Goal: Task Accomplishment & Management: Manage account settings

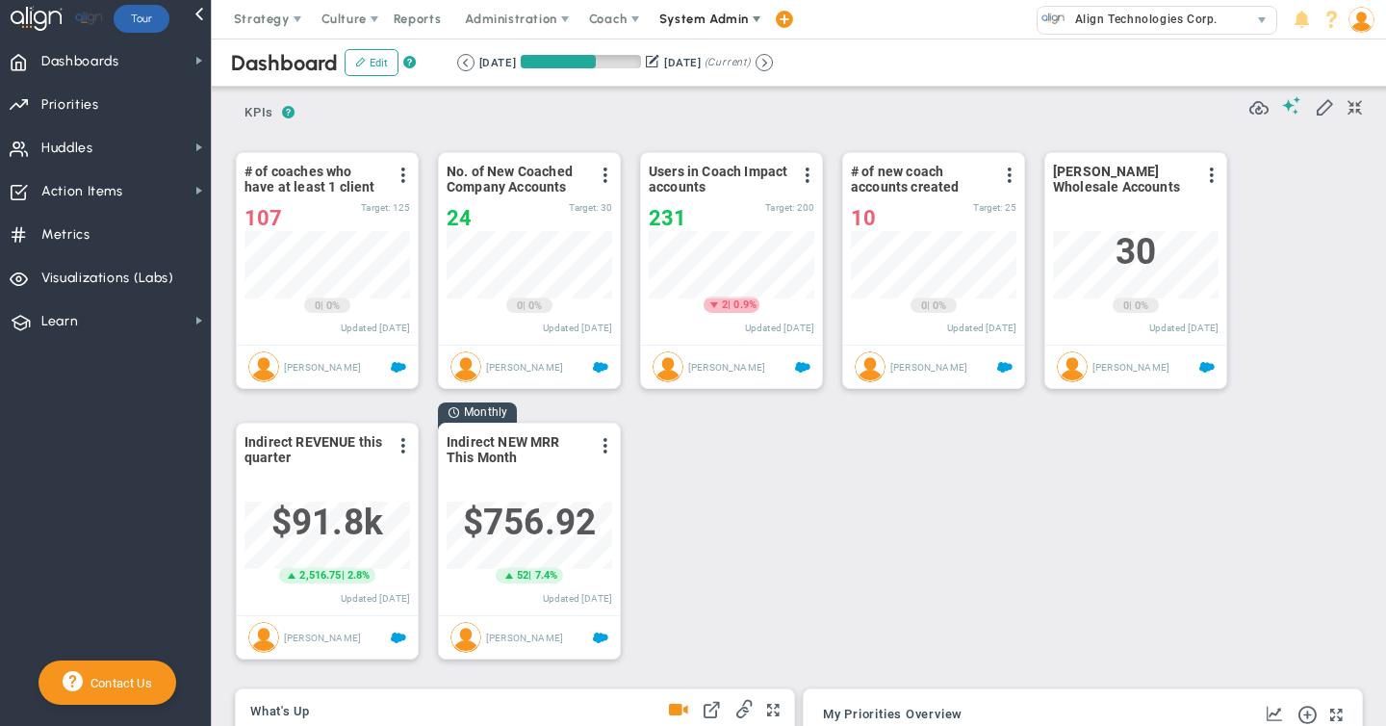
click at [696, 18] on span "System Admin" at bounding box center [704, 19] width 90 height 14
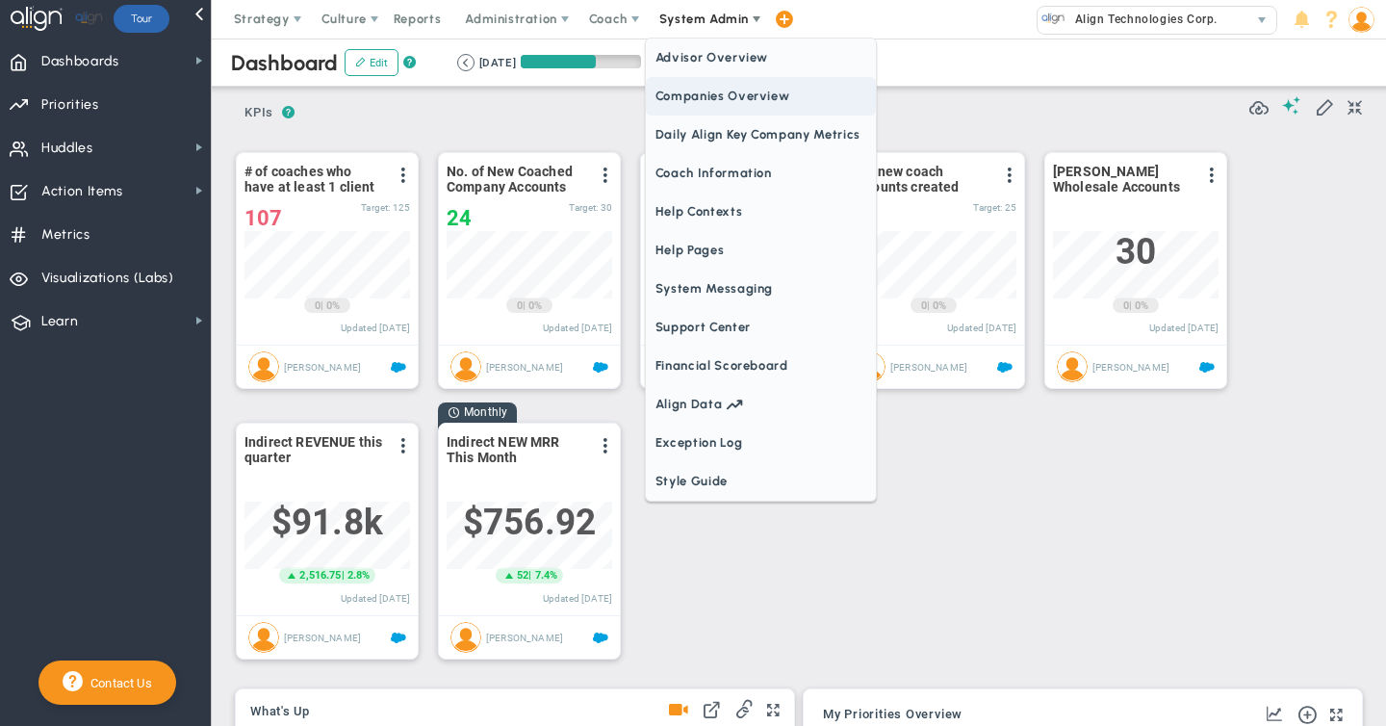
click at [673, 97] on span "Companies Overview" at bounding box center [761, 96] width 230 height 39
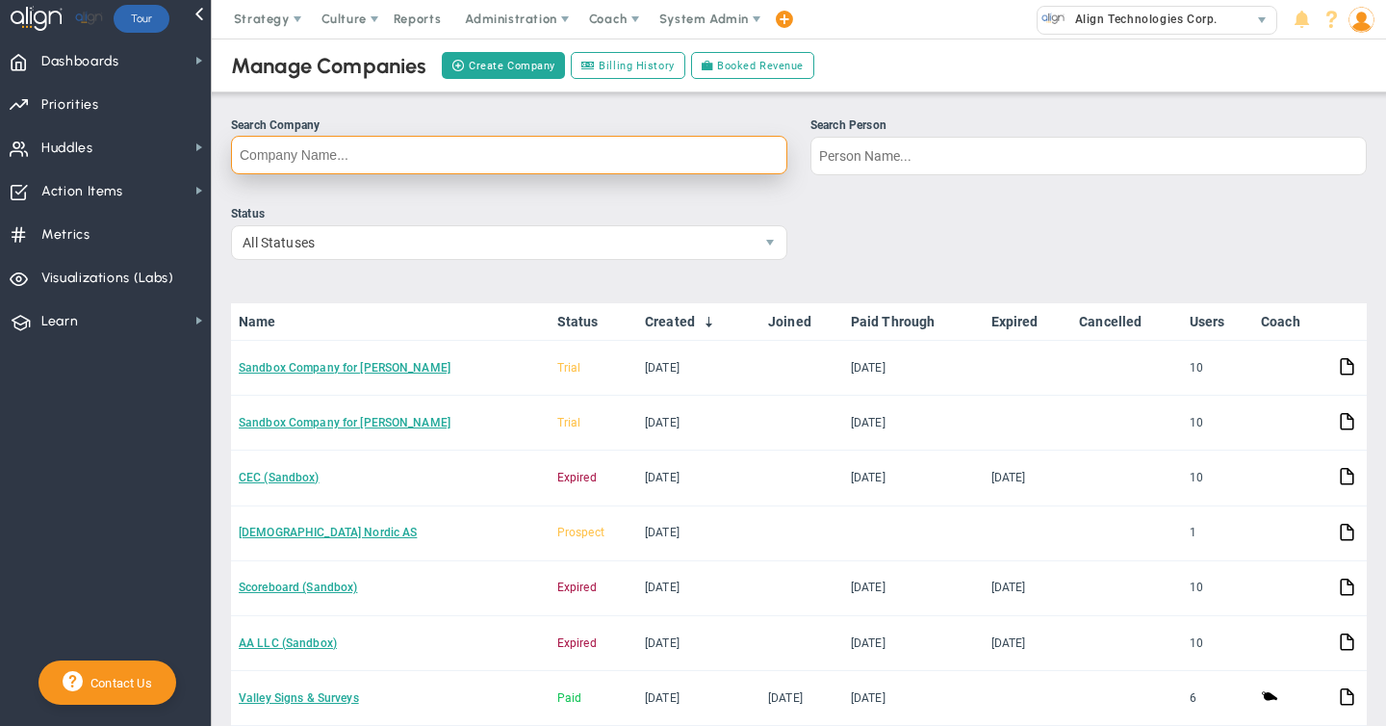
click at [337, 156] on input "Search Company" at bounding box center [509, 155] width 556 height 39
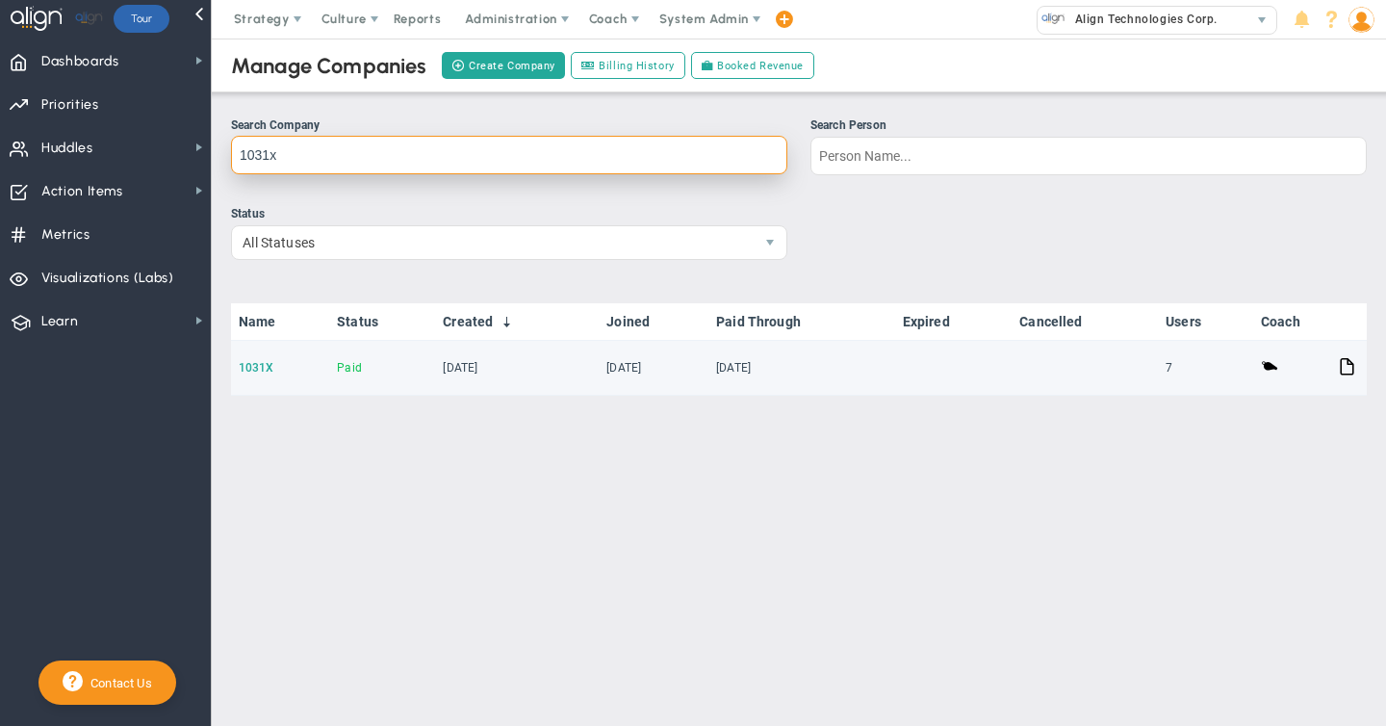
type input "1031x"
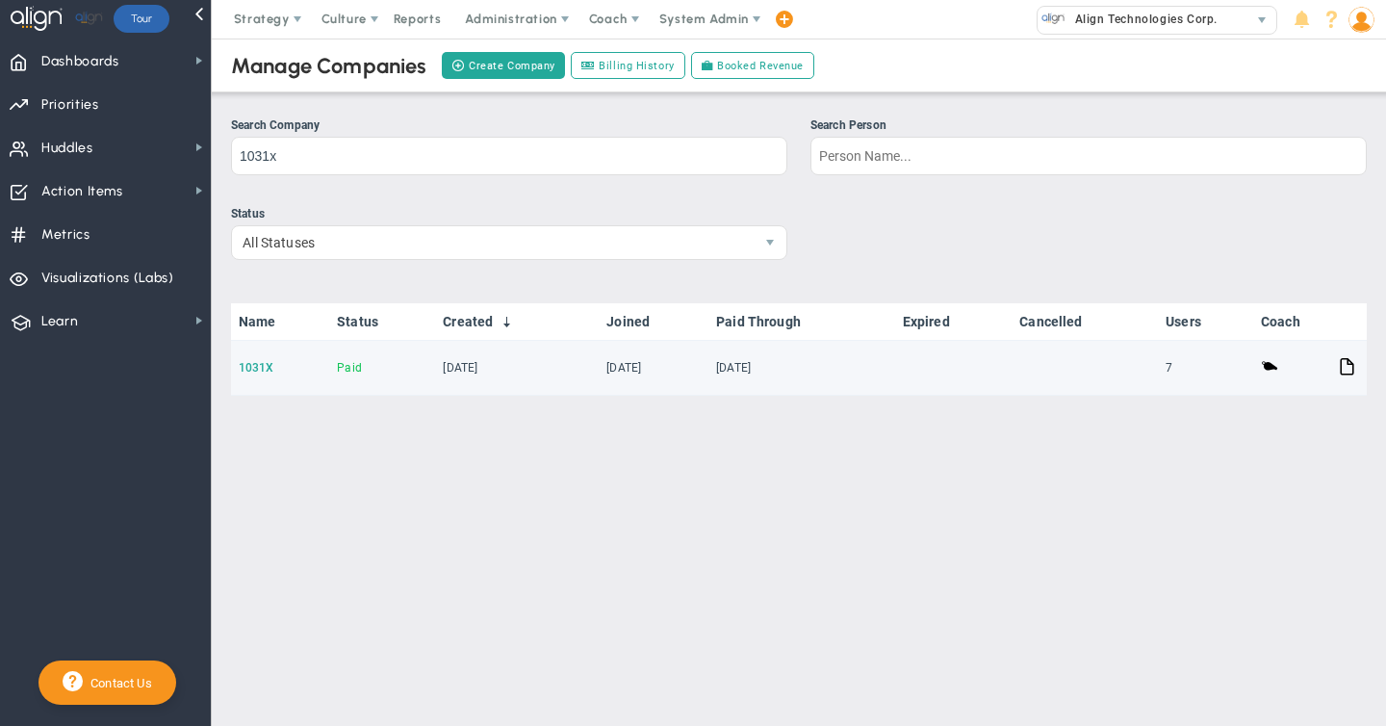
click at [260, 365] on link "1031X" at bounding box center [257, 367] width 36 height 13
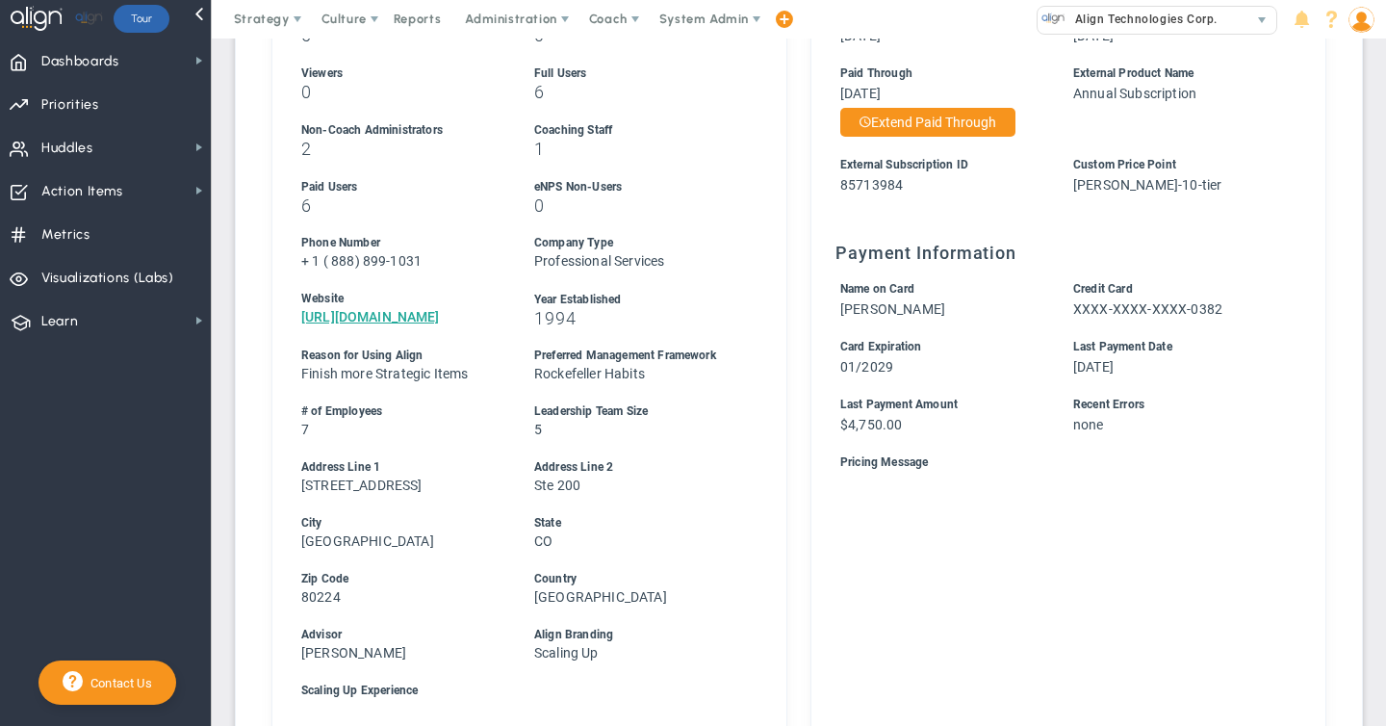
scroll to position [351, 0]
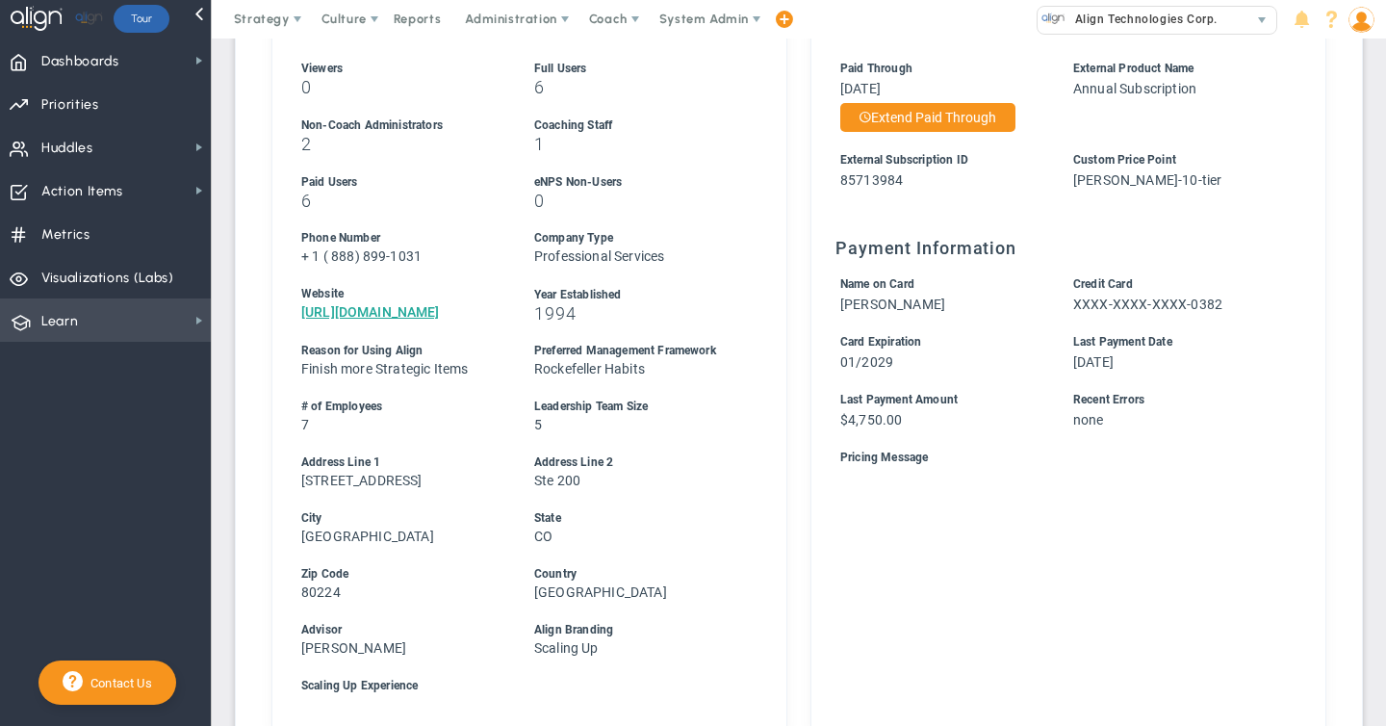
click at [171, 315] on span "Learn Learn" at bounding box center [105, 319] width 211 height 43
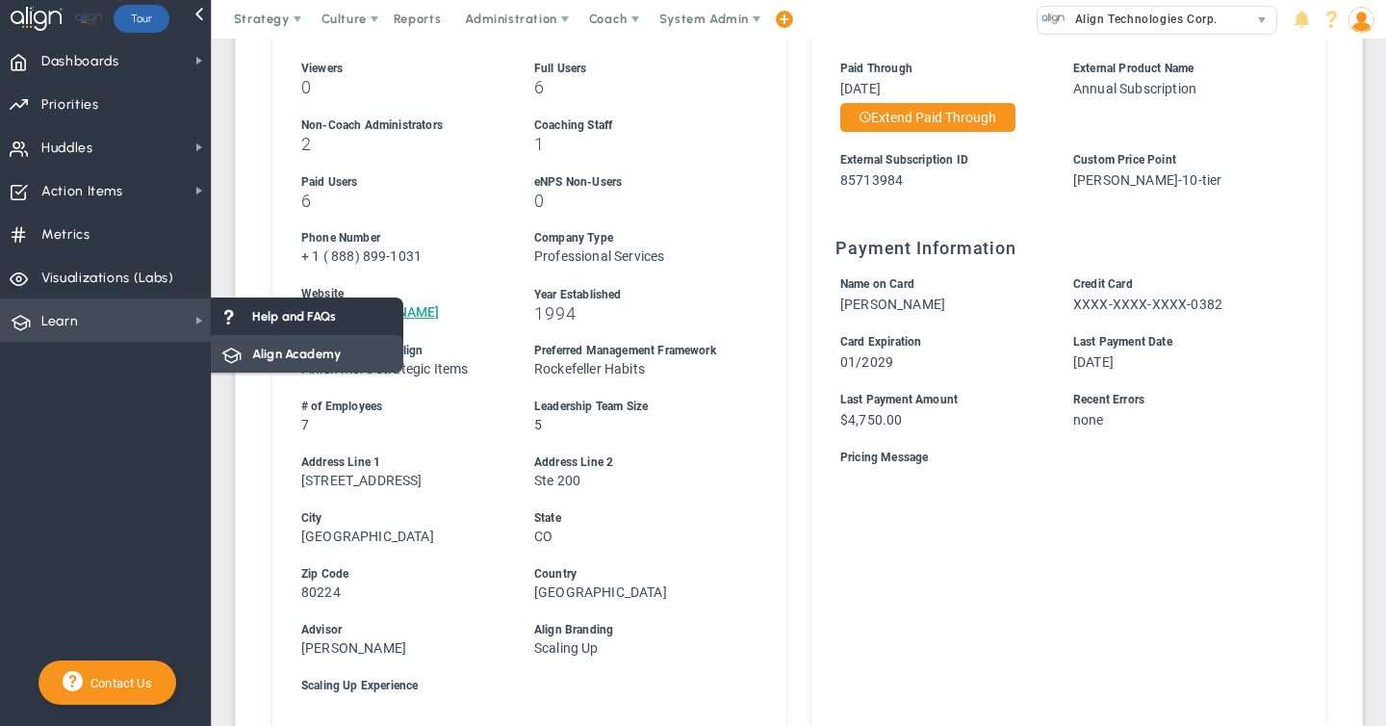
click at [335, 352] on span "Align Academy" at bounding box center [296, 354] width 89 height 18
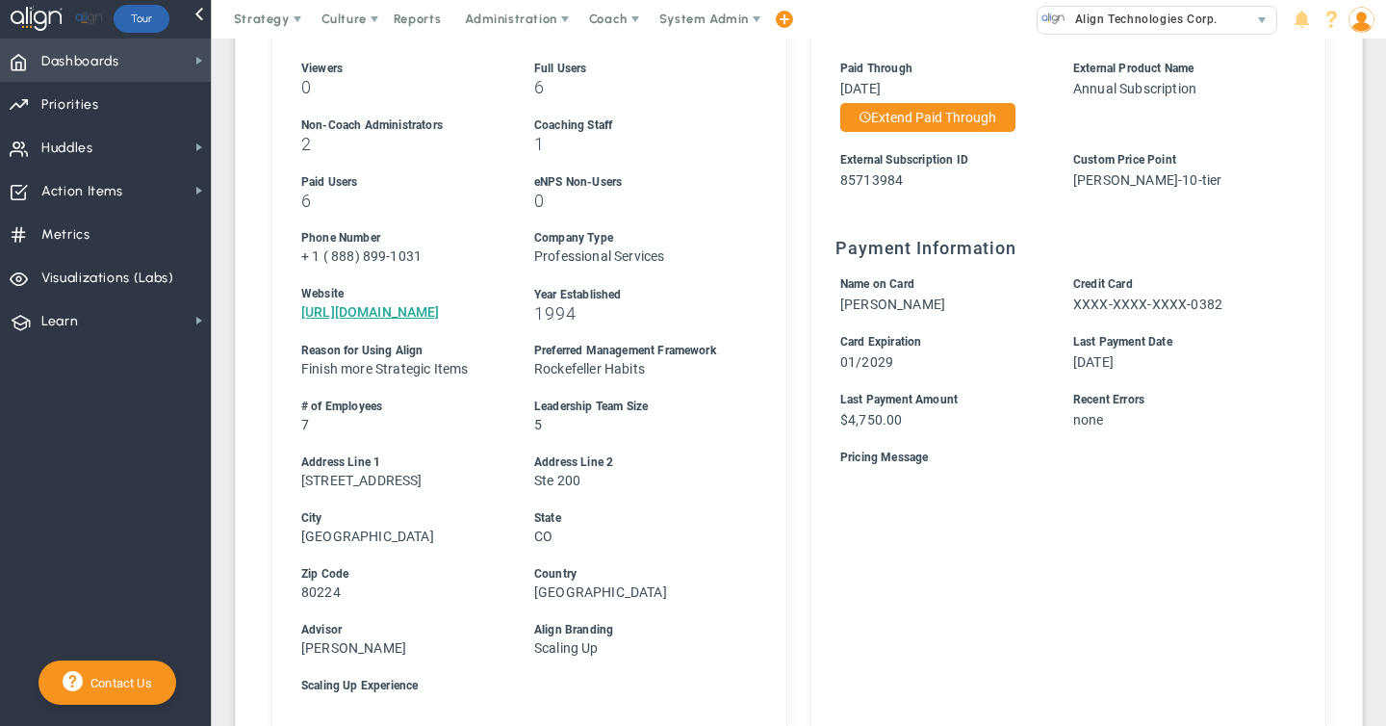
click at [98, 66] on span "Dashboards" at bounding box center [80, 61] width 78 height 40
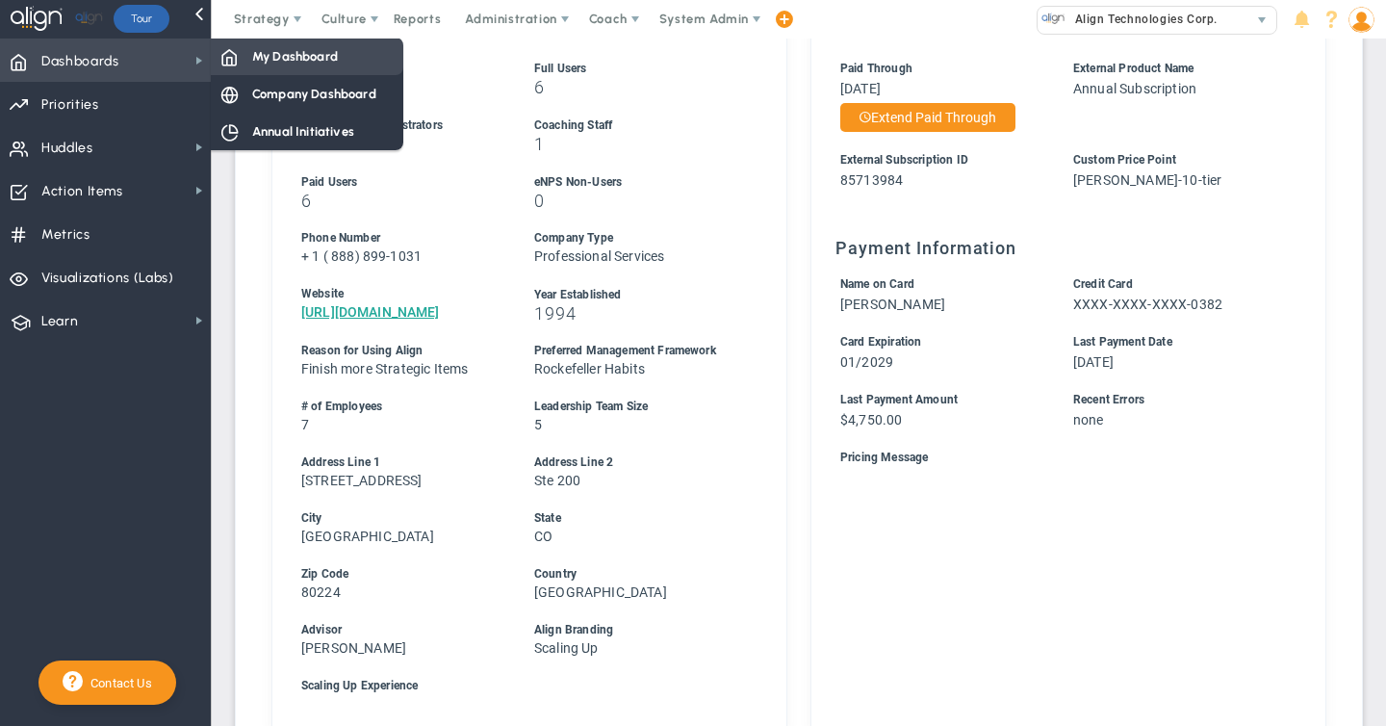
click at [306, 56] on span "My Dashboard" at bounding box center [295, 56] width 86 height 18
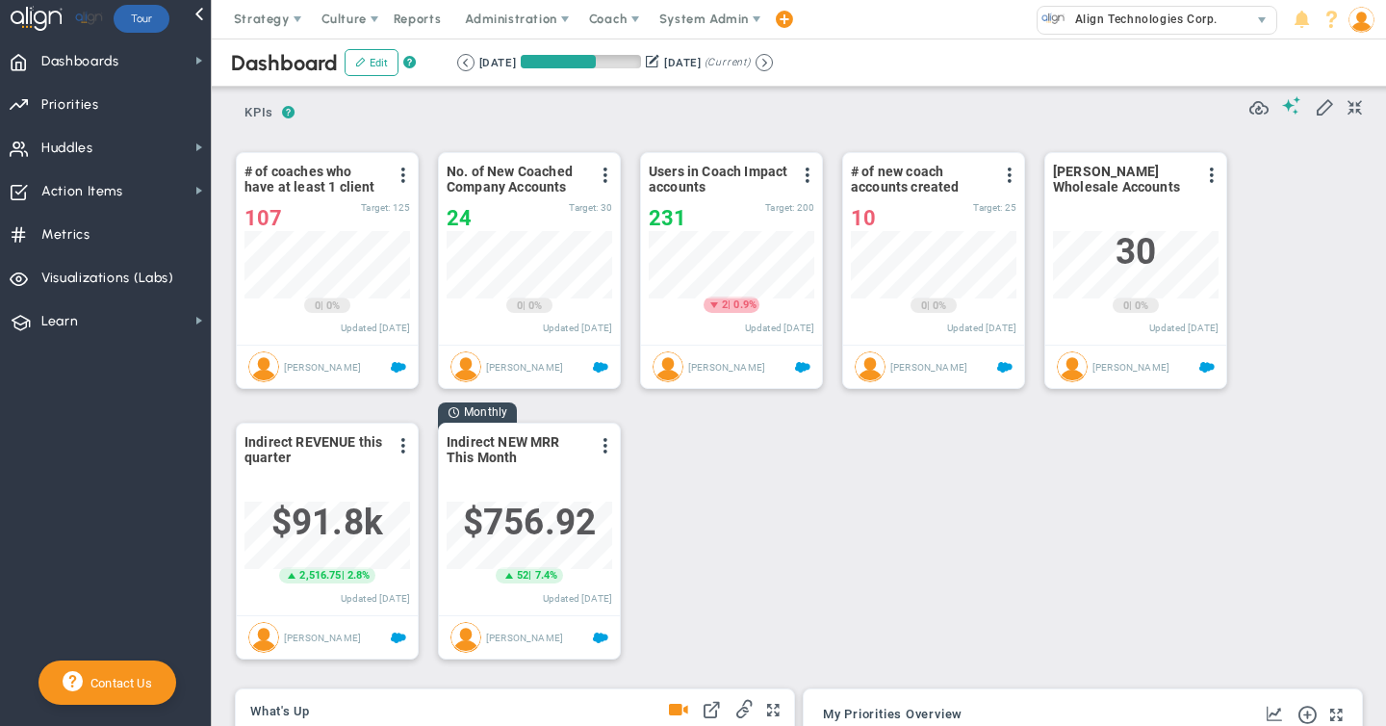
scroll to position [962614, 962516]
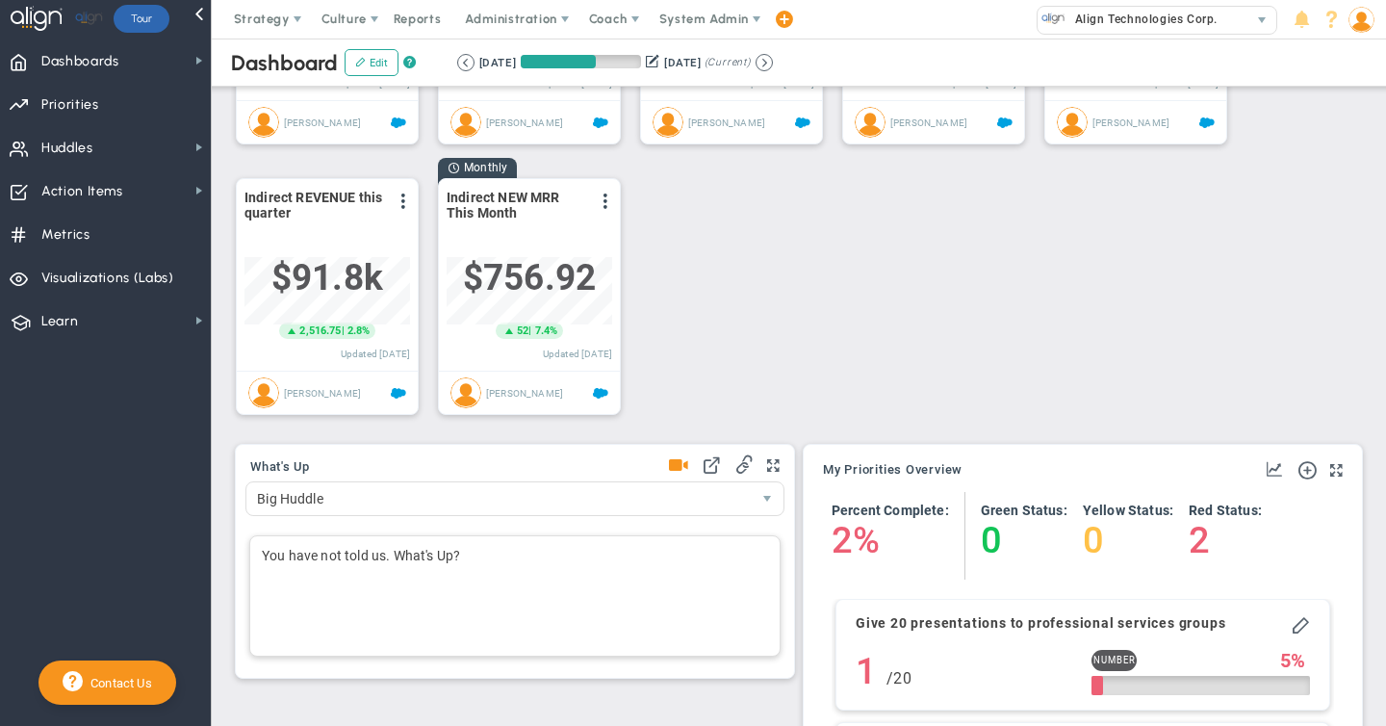
click at [325, 559] on div "You have not told us. What's Up?" at bounding box center [514, 595] width 531 height 121
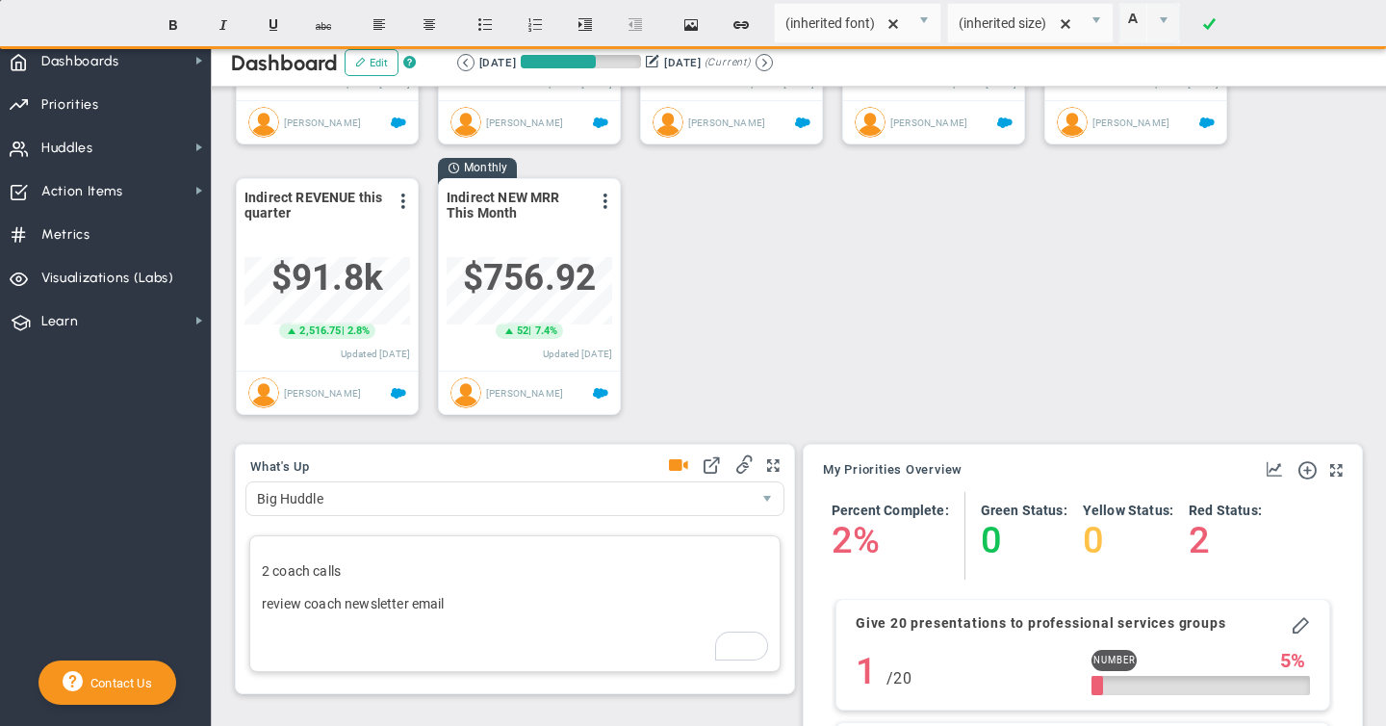
click at [472, 600] on p "review coach newsletter email" at bounding box center [515, 603] width 506 height 19
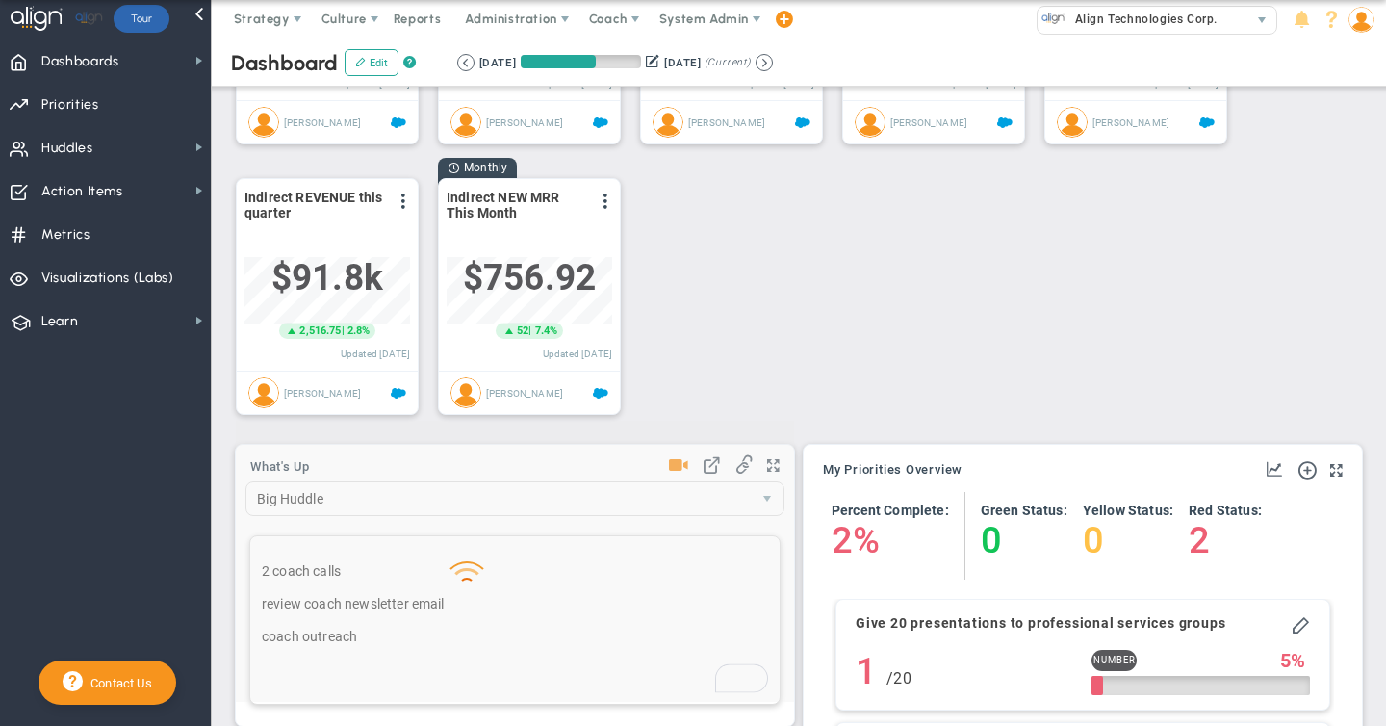
click at [677, 468] on div "Loading... What's Up 7490 ﻿" at bounding box center [515, 585] width 560 height 283
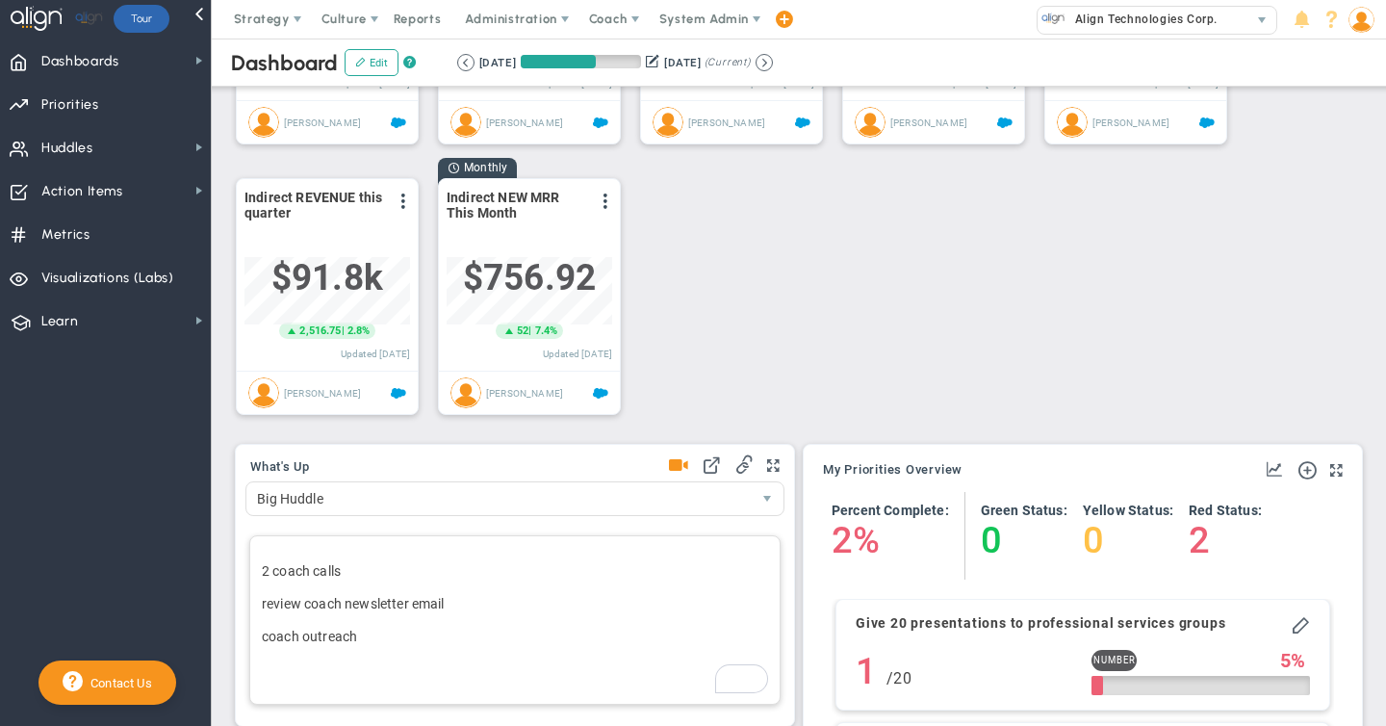
click at [679, 468] on span at bounding box center [678, 465] width 19 height 27
